Goal: Transaction & Acquisition: Purchase product/service

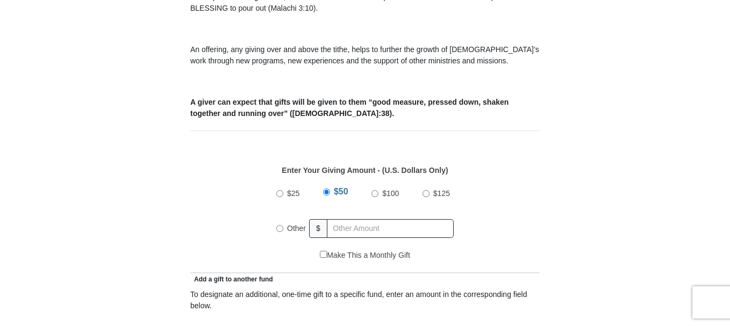
scroll to position [373, 0]
click at [278, 225] on input "Other" at bounding box center [279, 228] width 7 height 7
radio input "true"
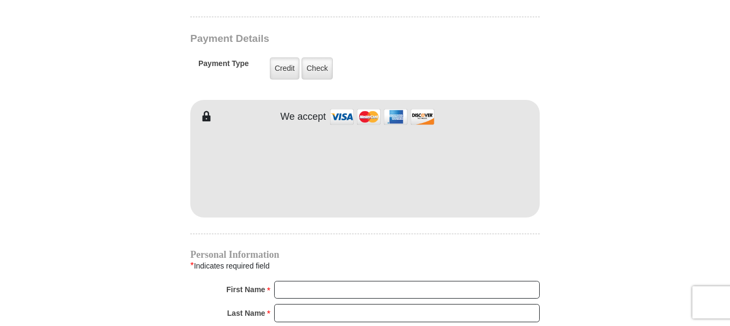
scroll to position [867, 0]
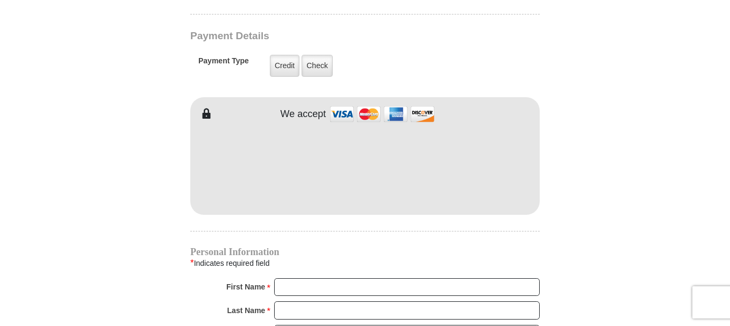
type input "500.00"
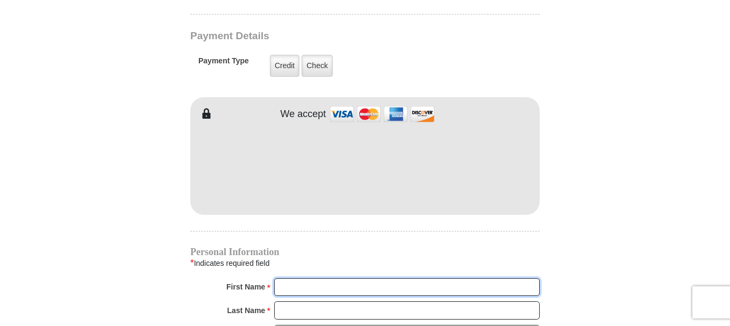
click at [286, 278] on input "First Name *" at bounding box center [406, 287] width 265 height 18
type input "[PERSON_NAME] & ROXY"
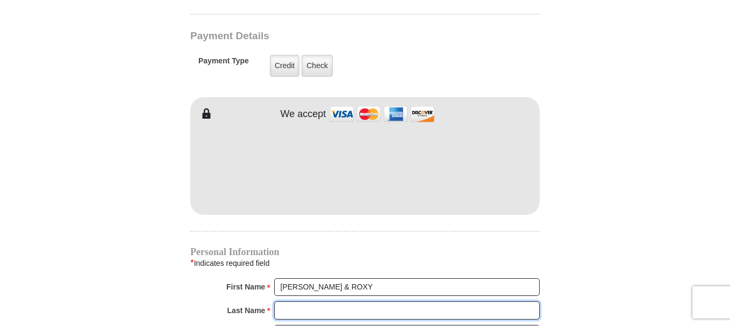
click at [282, 302] on input "Last Name *" at bounding box center [406, 310] width 265 height 18
type input "DUNSTAN"
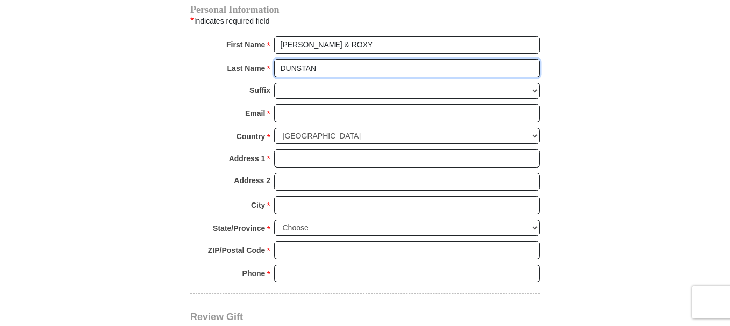
scroll to position [1112, 0]
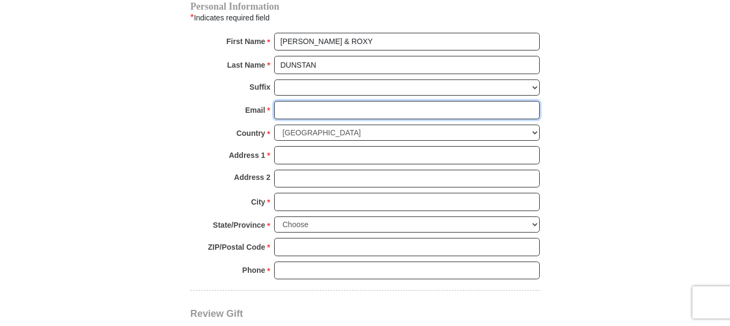
click at [285, 101] on input "Email *" at bounding box center [406, 110] width 265 height 18
type input "[EMAIL_ADDRESS][DOMAIN_NAME]"
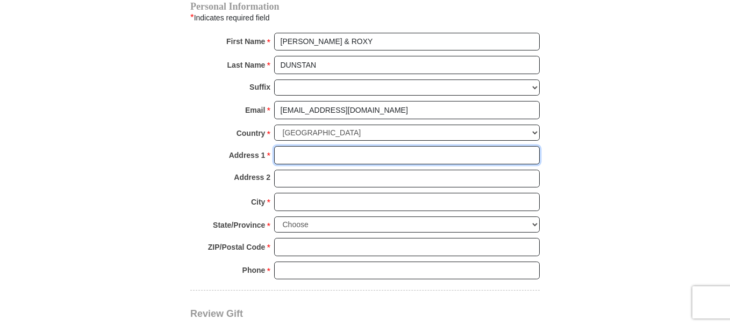
type input "PO Box 335"
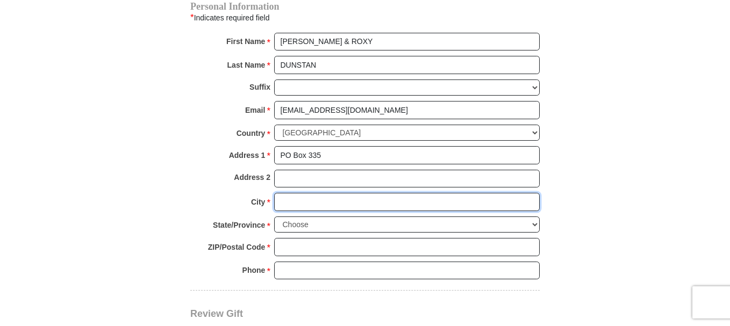
type input "[PERSON_NAME]"
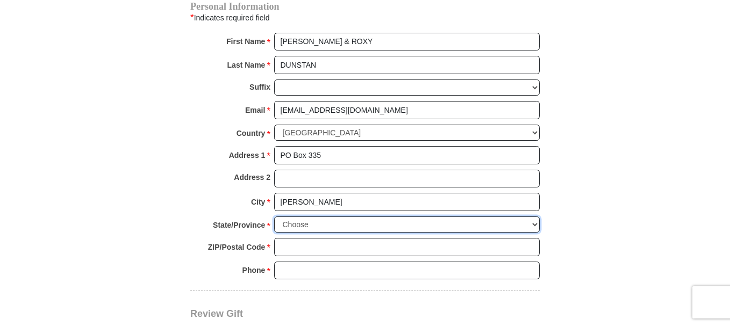
select select "ID"
type input "83626"
type input "2088615202"
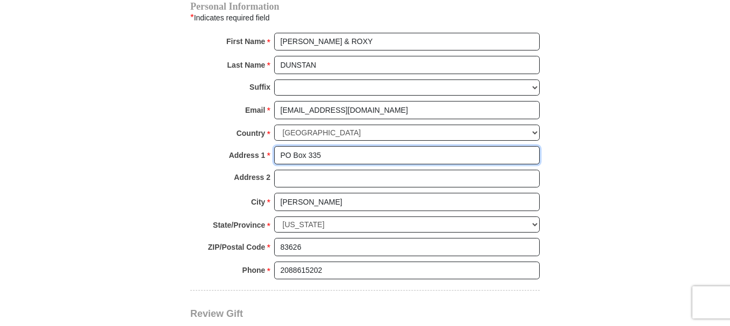
drag, startPoint x: 326, startPoint y: 142, endPoint x: 334, endPoint y: 153, distance: 13.0
click at [275, 148] on input "PO Box 335" at bounding box center [406, 155] width 265 height 18
type input "[STREET_ADDRESS]"
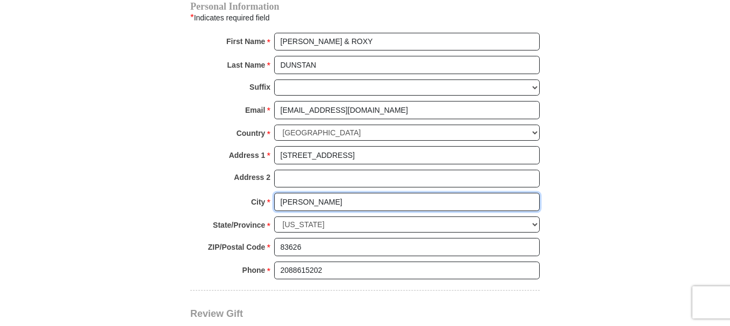
drag, startPoint x: 329, startPoint y: 192, endPoint x: 281, endPoint y: 193, distance: 48.4
click at [278, 193] on input "[PERSON_NAME]" at bounding box center [406, 202] width 265 height 18
type input "Boise"
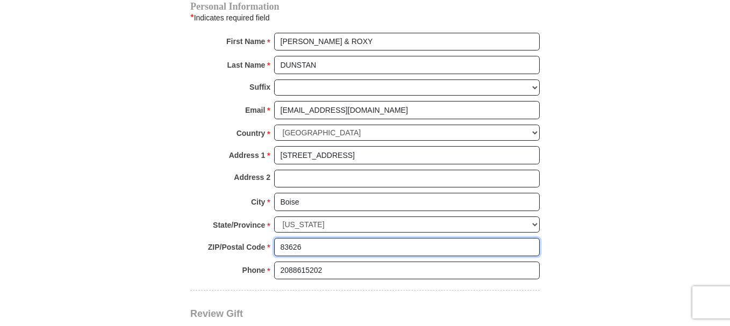
drag, startPoint x: 306, startPoint y: 236, endPoint x: 273, endPoint y: 233, distance: 33.5
click at [273, 238] on div "ZIP/Postal Code * 83626 No postal code? Click here. Please enter ZIP/Postal Cod…" at bounding box center [364, 250] width 349 height 24
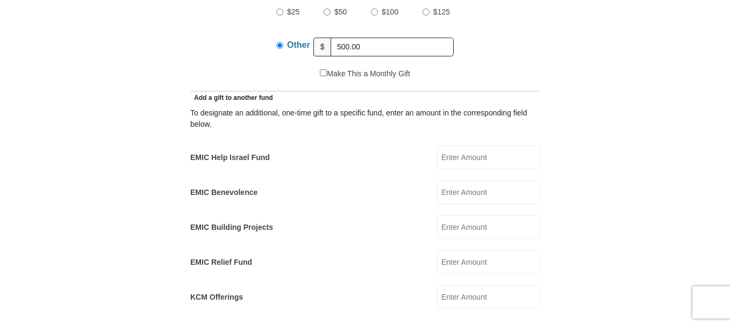
scroll to position [522, 0]
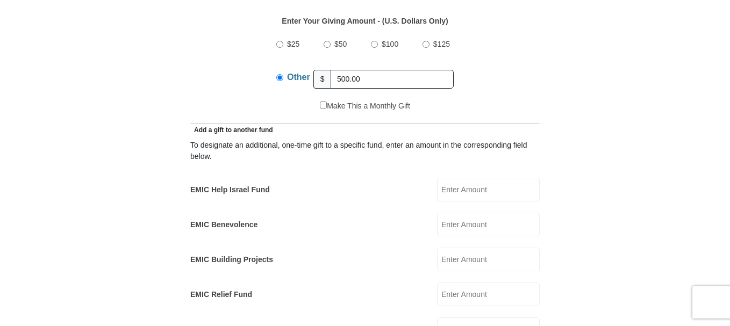
type input "83709"
drag, startPoint x: 337, startPoint y: 66, endPoint x: 345, endPoint y: 65, distance: 7.5
click at [345, 70] on input "500.00" at bounding box center [391, 79] width 123 height 19
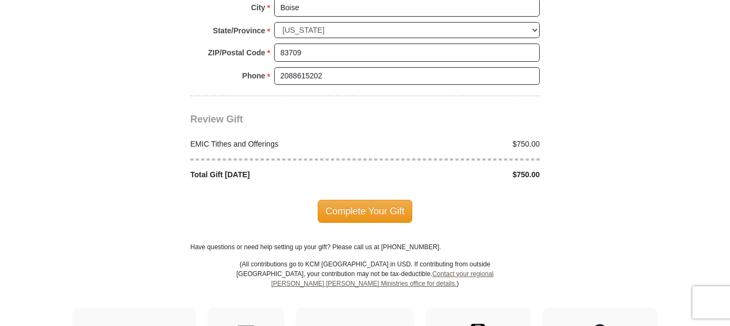
scroll to position [1323, 0]
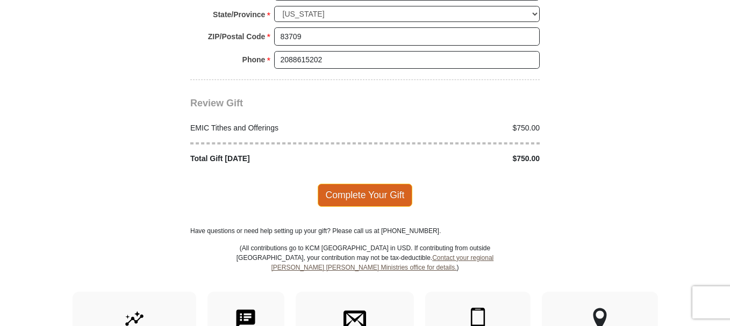
type input "750.00"
click at [359, 184] on span "Complete Your Gift" at bounding box center [365, 195] width 95 height 23
